Goal: Find specific page/section: Find specific page/section

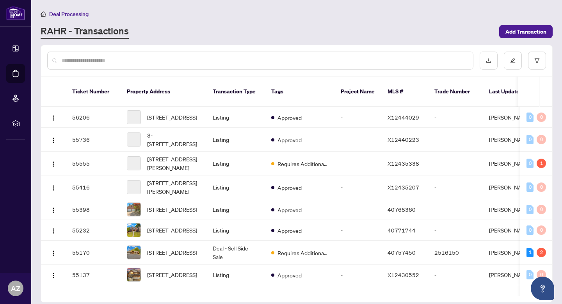
click at [74, 64] on input "text" at bounding box center [264, 60] width 405 height 9
type input "**********"
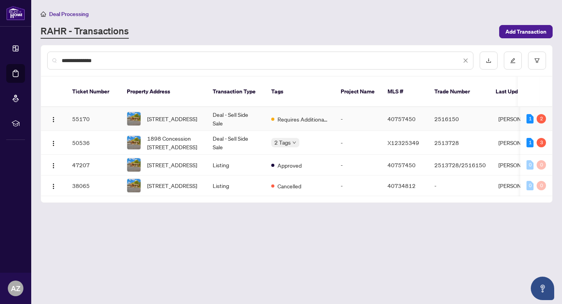
click at [250, 112] on td "Deal - Sell Side Sale" at bounding box center [236, 119] width 59 height 24
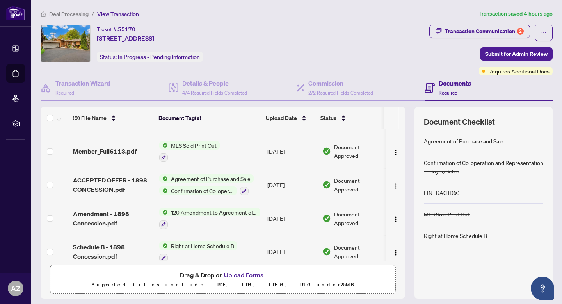
scroll to position [137, 0]
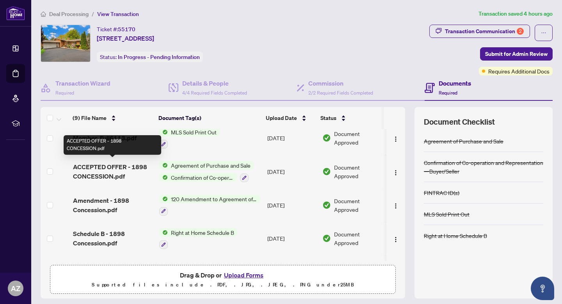
click at [114, 165] on span "ACCEPTED OFFER - 1898 CONCESSION.pdf" at bounding box center [113, 171] width 80 height 19
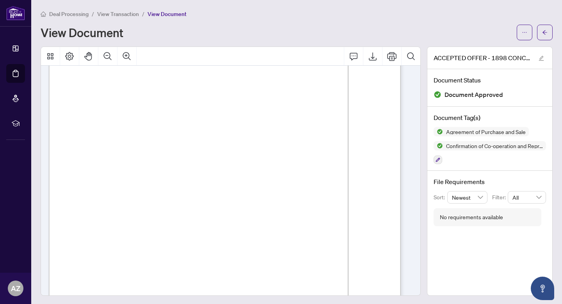
scroll to position [2606, 0]
